Goal: Task Accomplishment & Management: Use online tool/utility

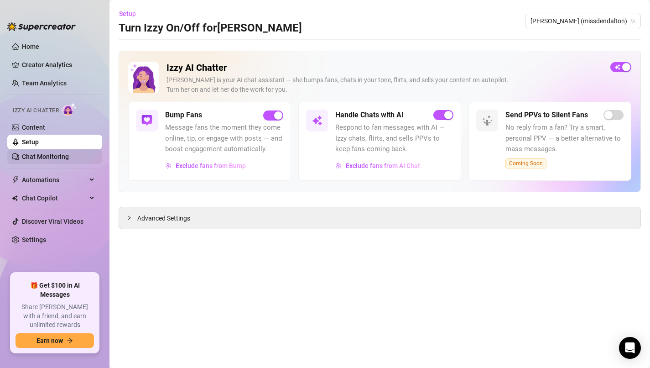
click at [48, 158] on link "Chat Monitoring" at bounding box center [45, 156] width 47 height 7
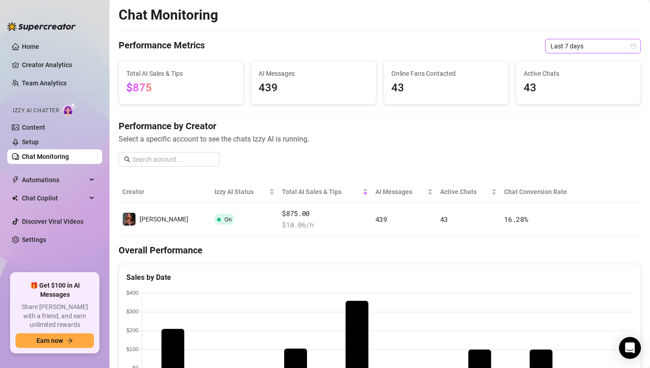
click at [622, 48] on span "Last 7 days" at bounding box center [593, 46] width 85 height 14
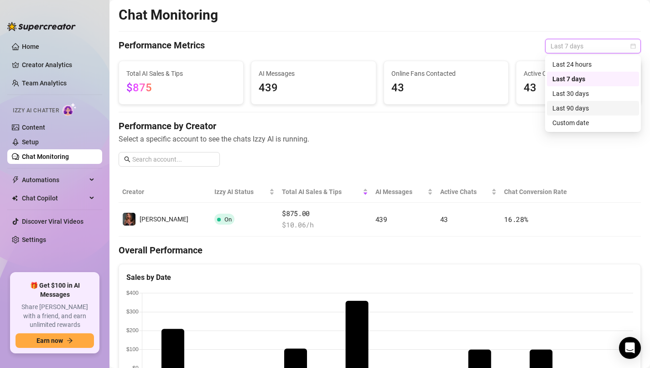
click at [582, 111] on div "Last 90 days" at bounding box center [592, 108] width 81 height 10
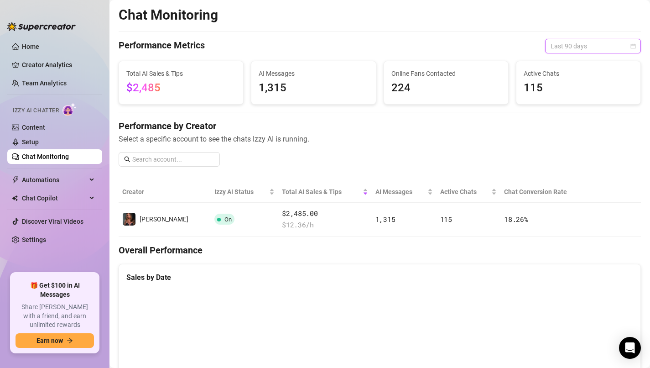
click at [611, 43] on span "Last 90 days" at bounding box center [593, 46] width 85 height 14
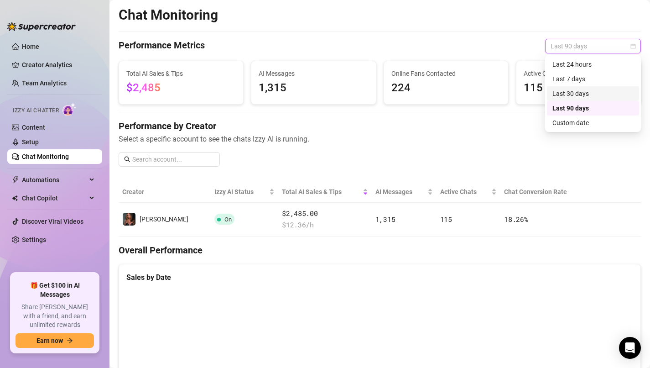
click at [586, 93] on div "Last 30 days" at bounding box center [592, 93] width 81 height 10
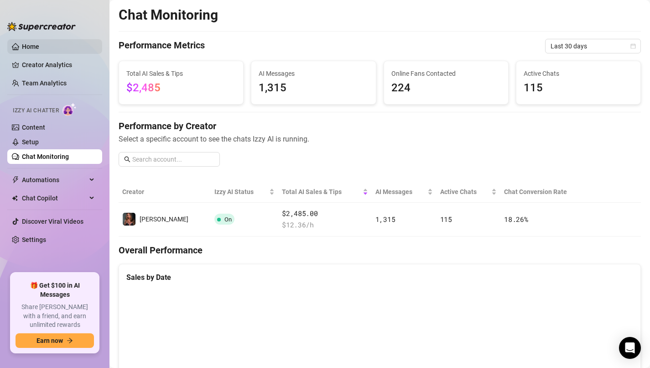
click at [27, 43] on link "Home" at bounding box center [30, 46] width 17 height 7
